Goal: Navigation & Orientation: Find specific page/section

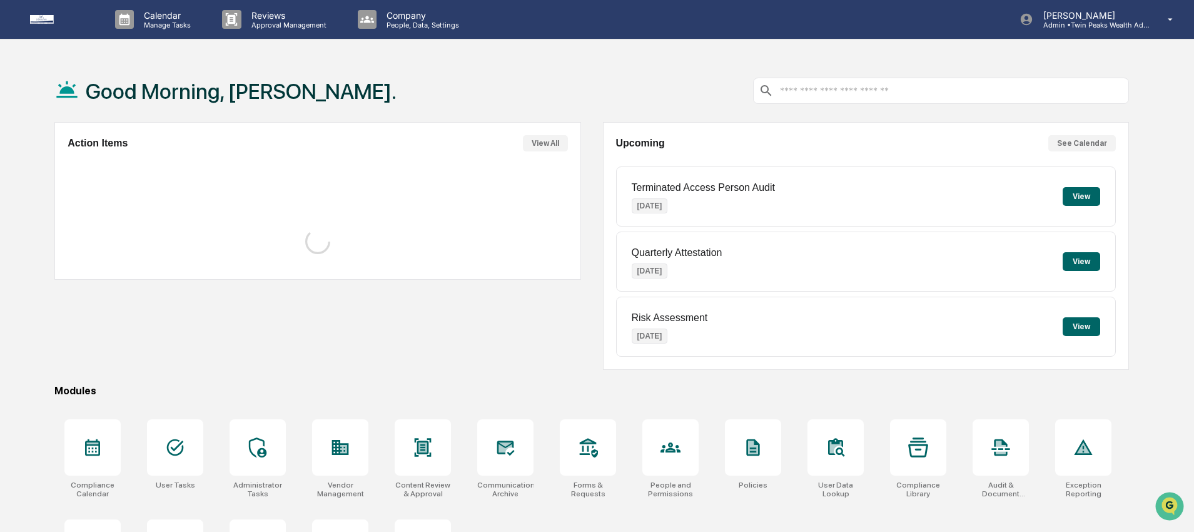
click at [603, 66] on div "Good Morning, [PERSON_NAME]." at bounding box center [591, 90] width 1074 height 63
click at [586, 66] on div "Good Morning, [PERSON_NAME]." at bounding box center [591, 90] width 1074 height 63
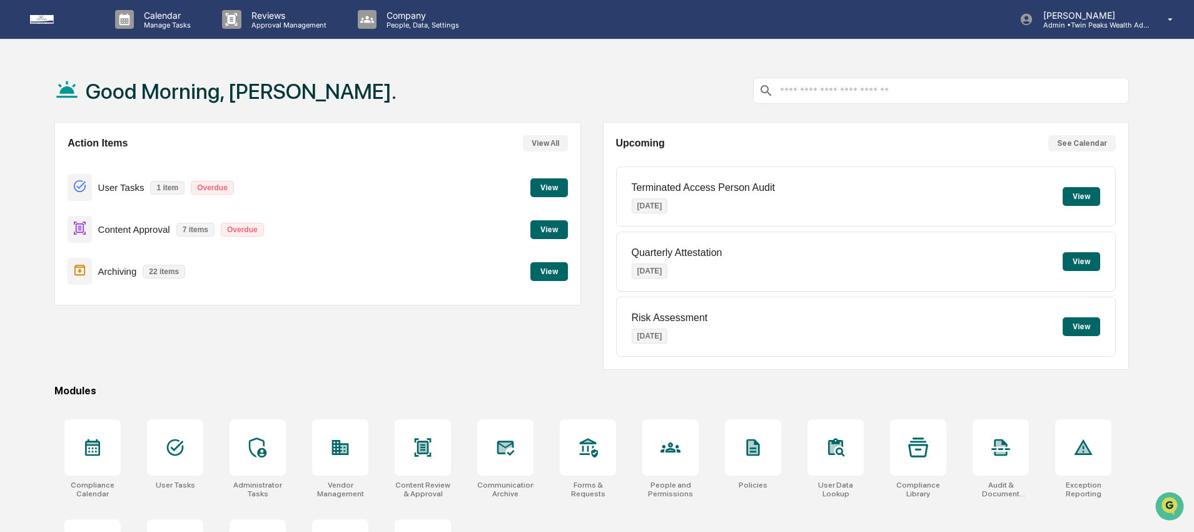
click at [503, 68] on div "Good Morning, [PERSON_NAME]." at bounding box center [591, 90] width 1074 height 63
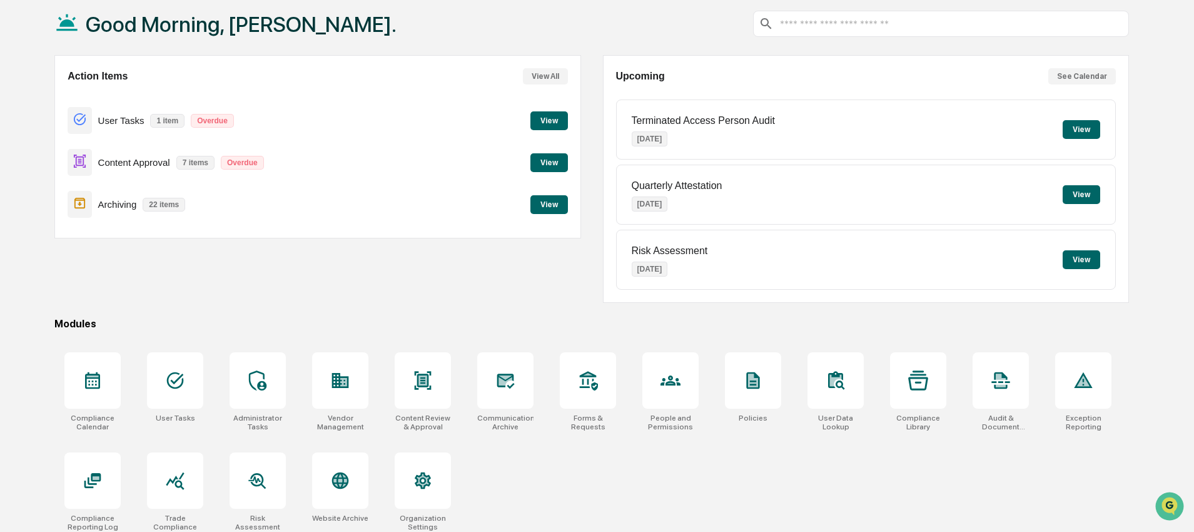
scroll to position [76, 0]
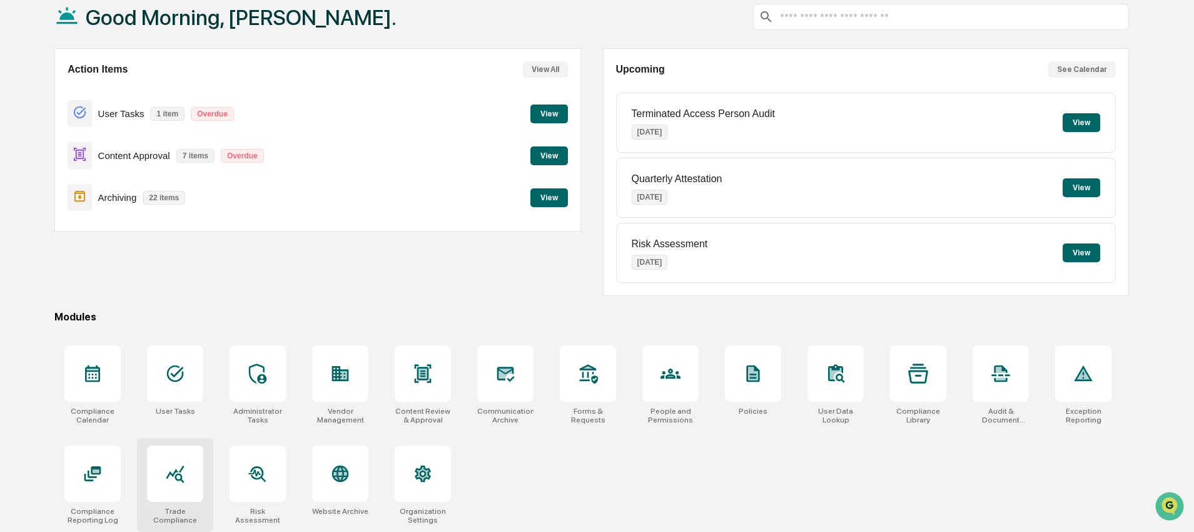
click at [169, 489] on div at bounding box center [175, 473] width 56 height 56
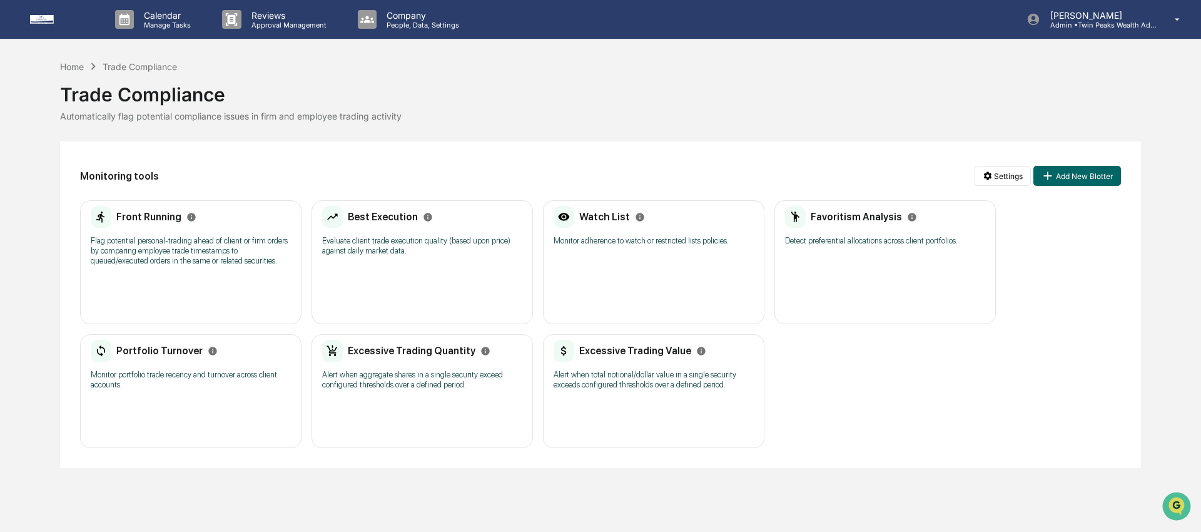
click at [64, 71] on div "Home Trade Compliance" at bounding box center [118, 66] width 117 height 14
click at [70, 66] on div "Home" at bounding box center [72, 66] width 24 height 11
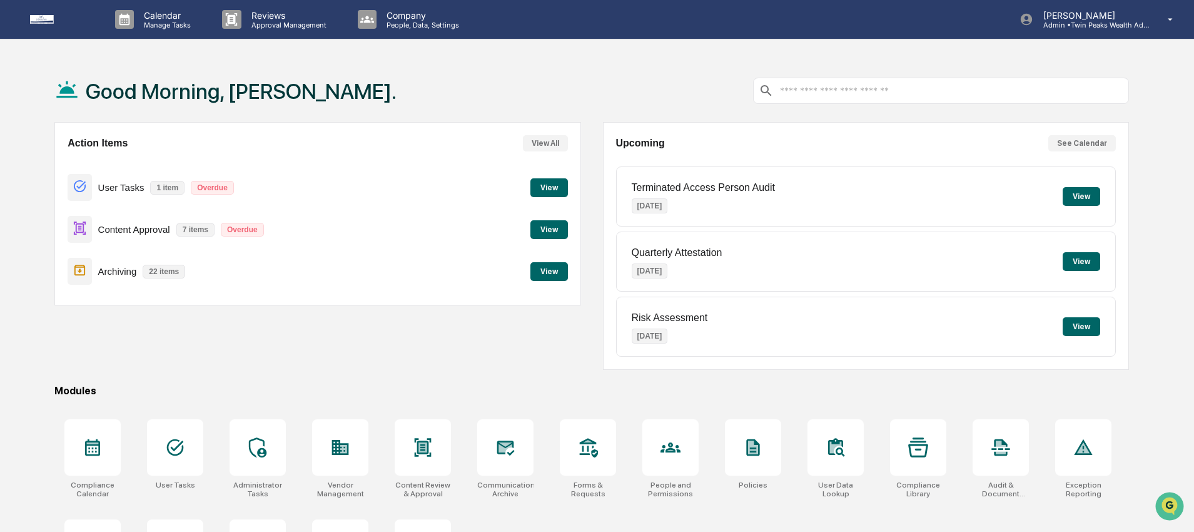
click at [580, 171] on div "Action Items View All User Tasks 1 item Overdue View Content Approval 7 items O…" at bounding box center [317, 213] width 527 height 183
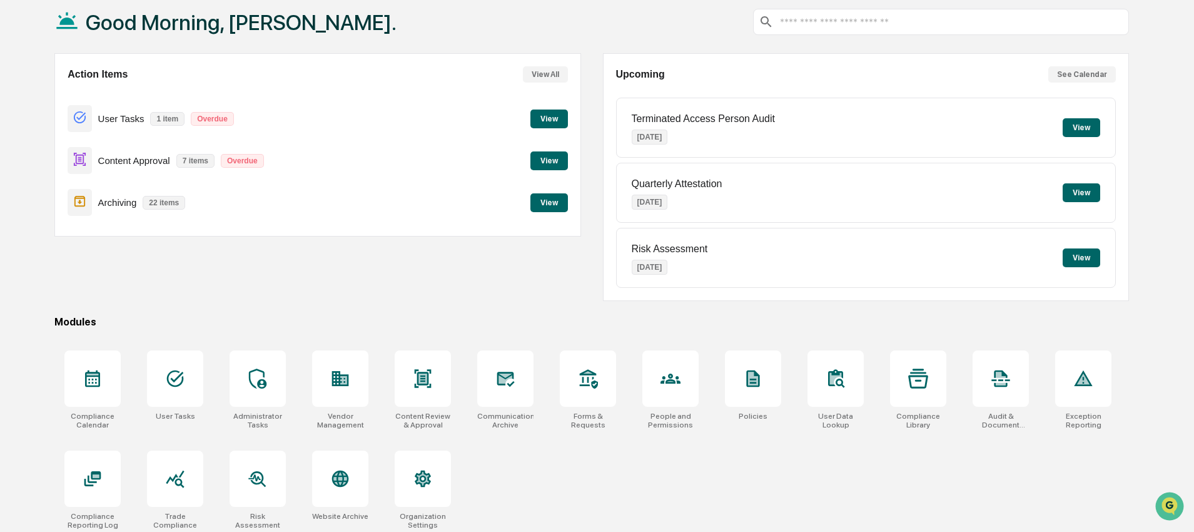
scroll to position [76, 0]
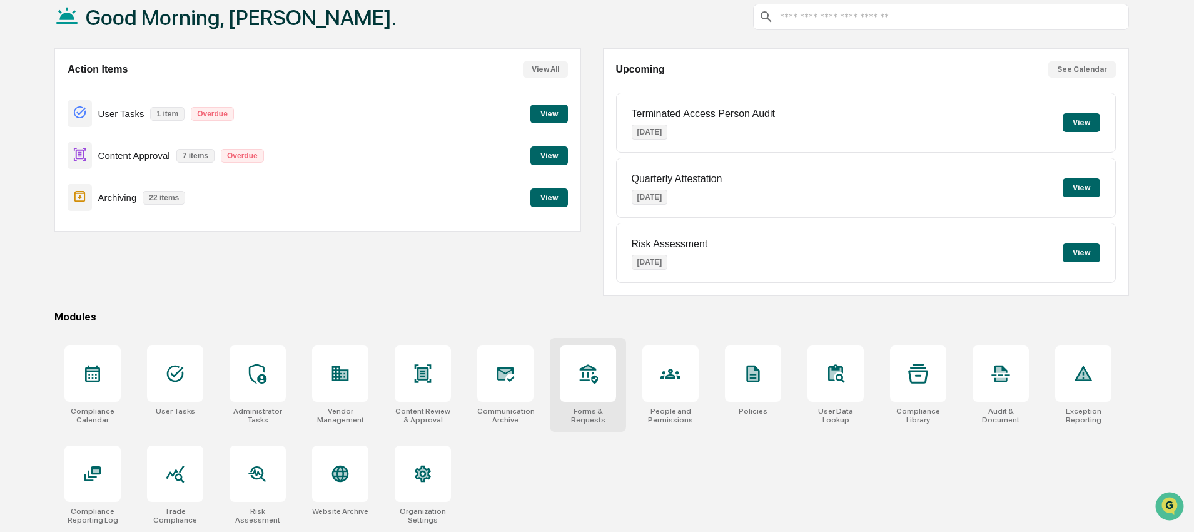
click at [587, 381] on div at bounding box center [588, 373] width 56 height 56
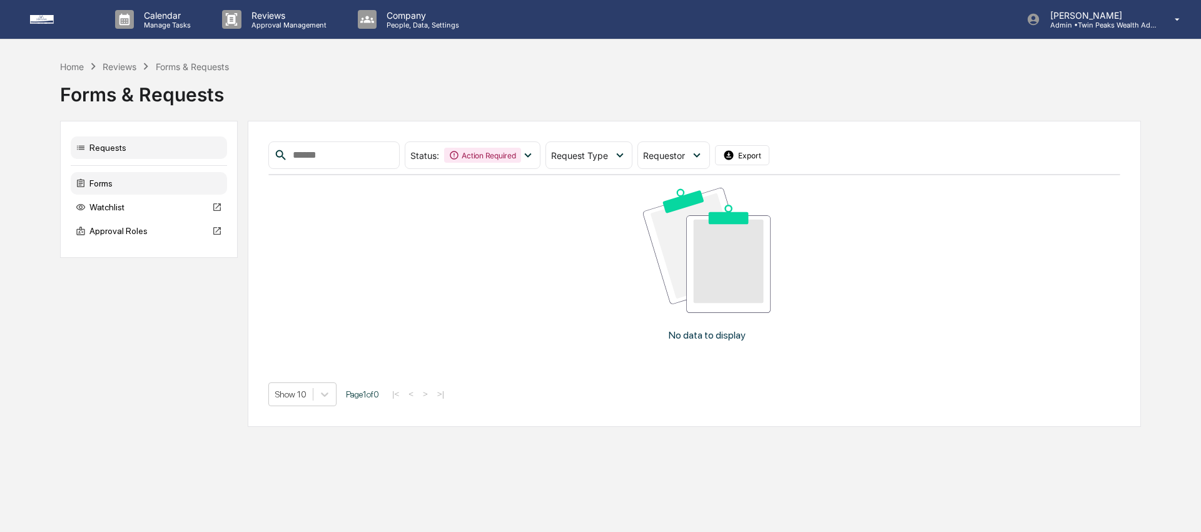
click at [117, 184] on div "Forms" at bounding box center [149, 183] width 156 height 23
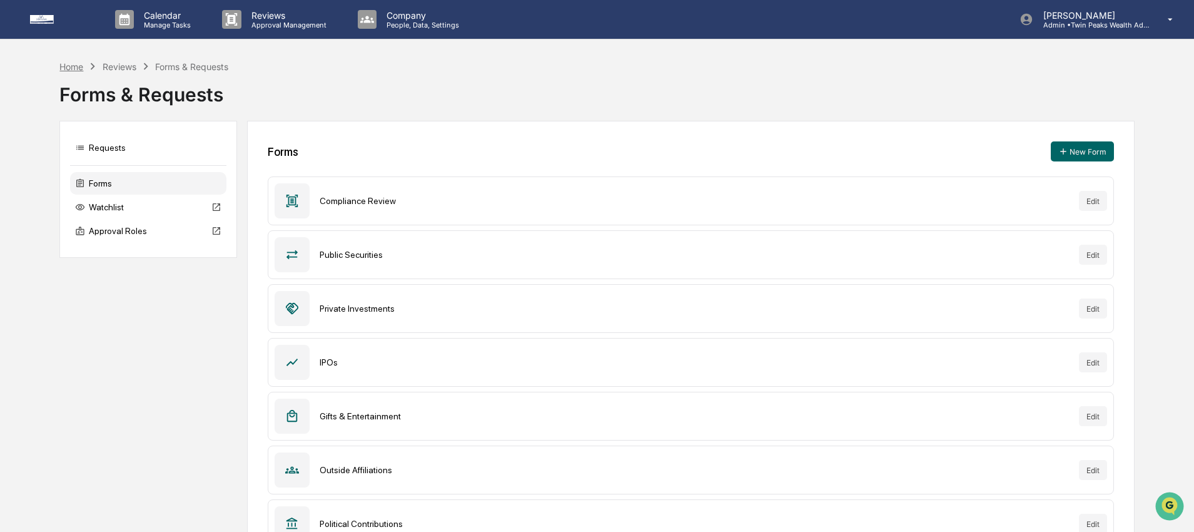
click at [75, 69] on div "Home" at bounding box center [71, 66] width 24 height 11
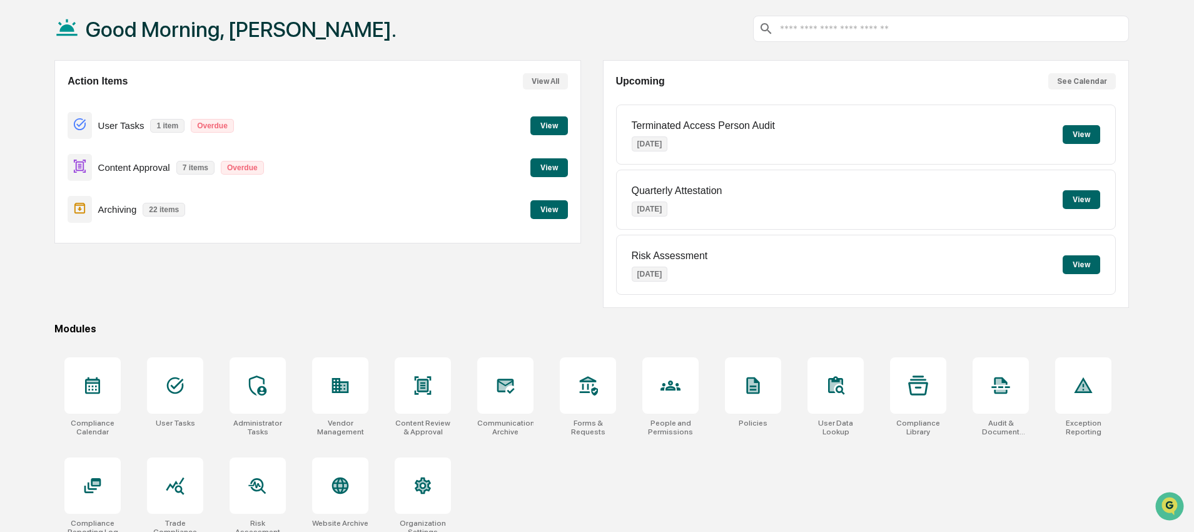
scroll to position [76, 0]
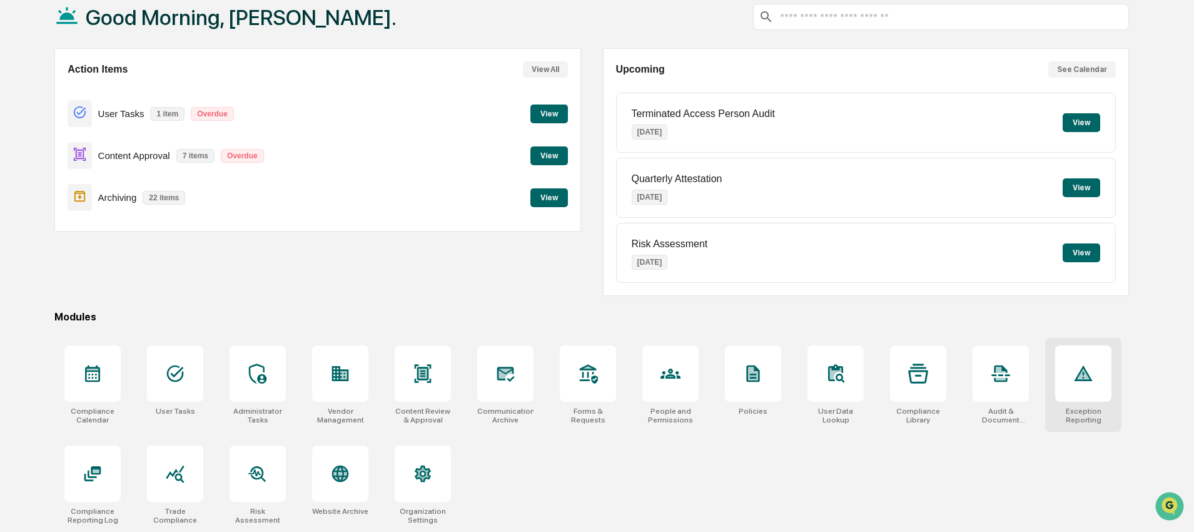
click at [1083, 365] on icon at bounding box center [1083, 373] width 18 height 16
click at [1027, 459] on div "Compliance Calendar User Tasks Administrator Tasks Vendor Management Content Re…" at bounding box center [591, 435] width 1074 height 194
click at [552, 476] on div "Compliance Calendar User Tasks Administrator Tasks Vendor Management Content Re…" at bounding box center [591, 435] width 1074 height 194
click at [186, 385] on div at bounding box center [175, 373] width 56 height 56
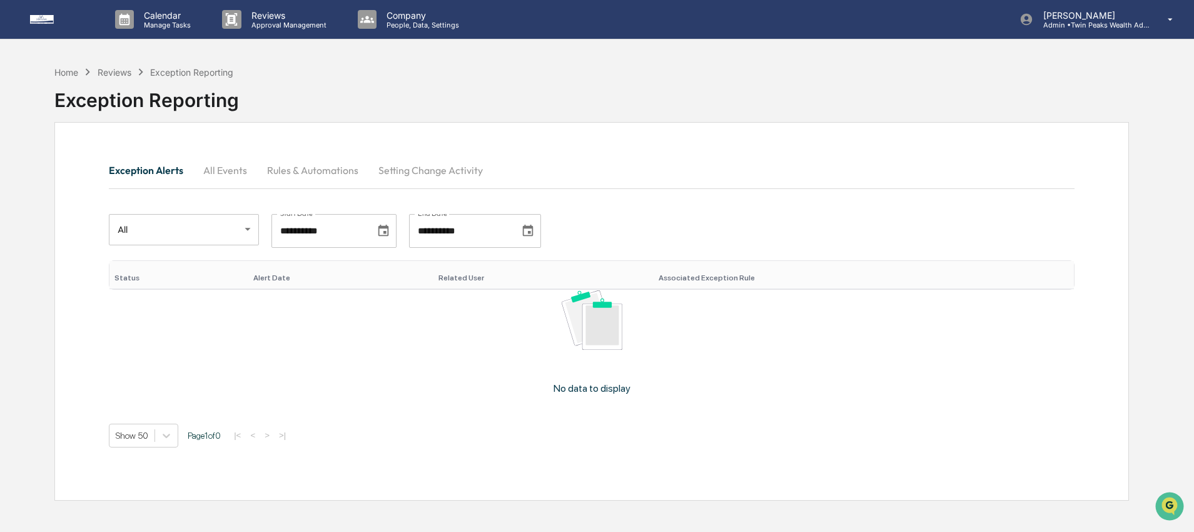
click at [221, 171] on button "All Events" at bounding box center [225, 170] width 64 height 30
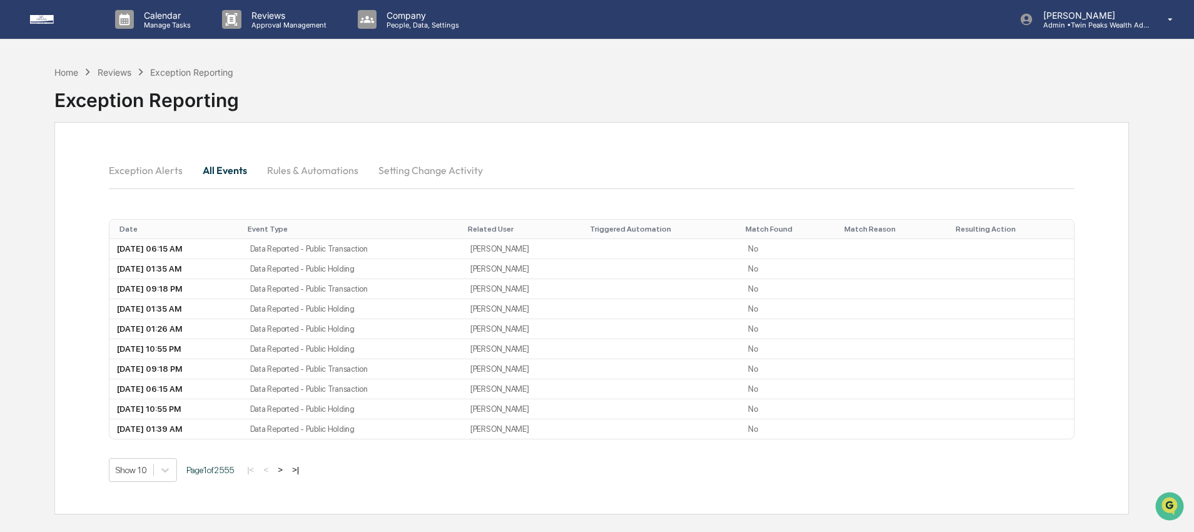
click at [113, 72] on div "Reviews" at bounding box center [115, 72] width 34 height 11
click at [114, 73] on div "Reviews" at bounding box center [115, 72] width 34 height 11
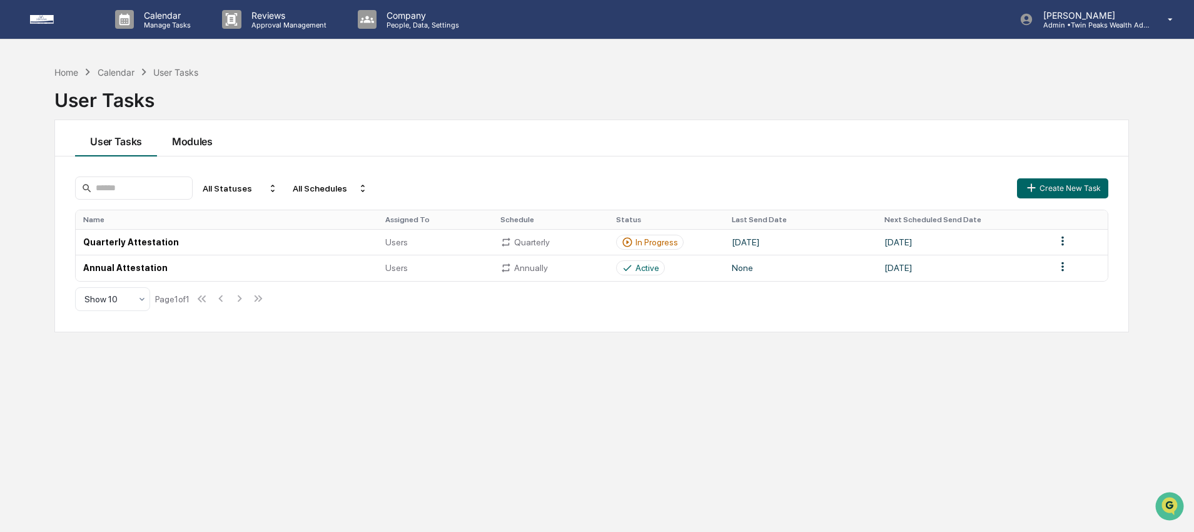
click at [192, 146] on button "Modules" at bounding box center [192, 138] width 71 height 36
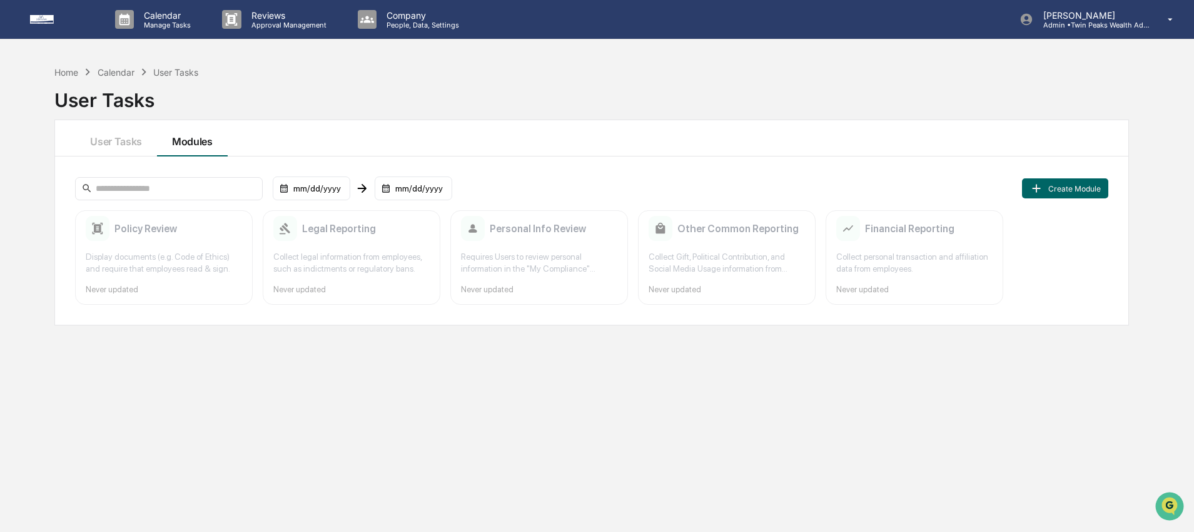
click at [84, 81] on div "User Tasks" at bounding box center [591, 95] width 1074 height 33
click at [68, 71] on div "Home" at bounding box center [66, 72] width 24 height 11
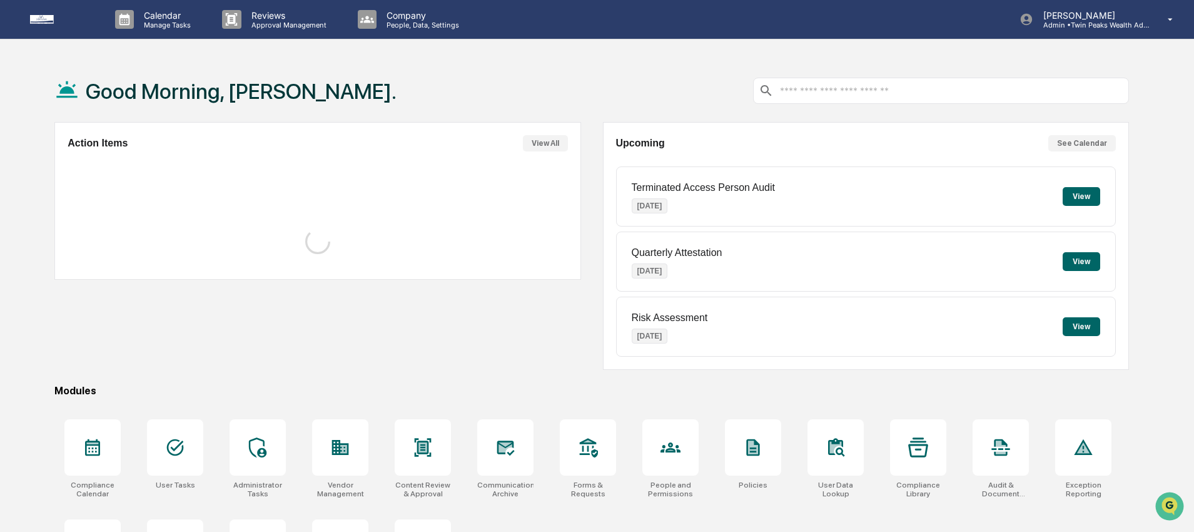
click at [411, 40] on div "Calendar Manage Tasks Reviews Approval Management Company People, Data, Setting…" at bounding box center [597, 302] width 1194 height 605
